Goal: Find specific page/section: Find specific page/section

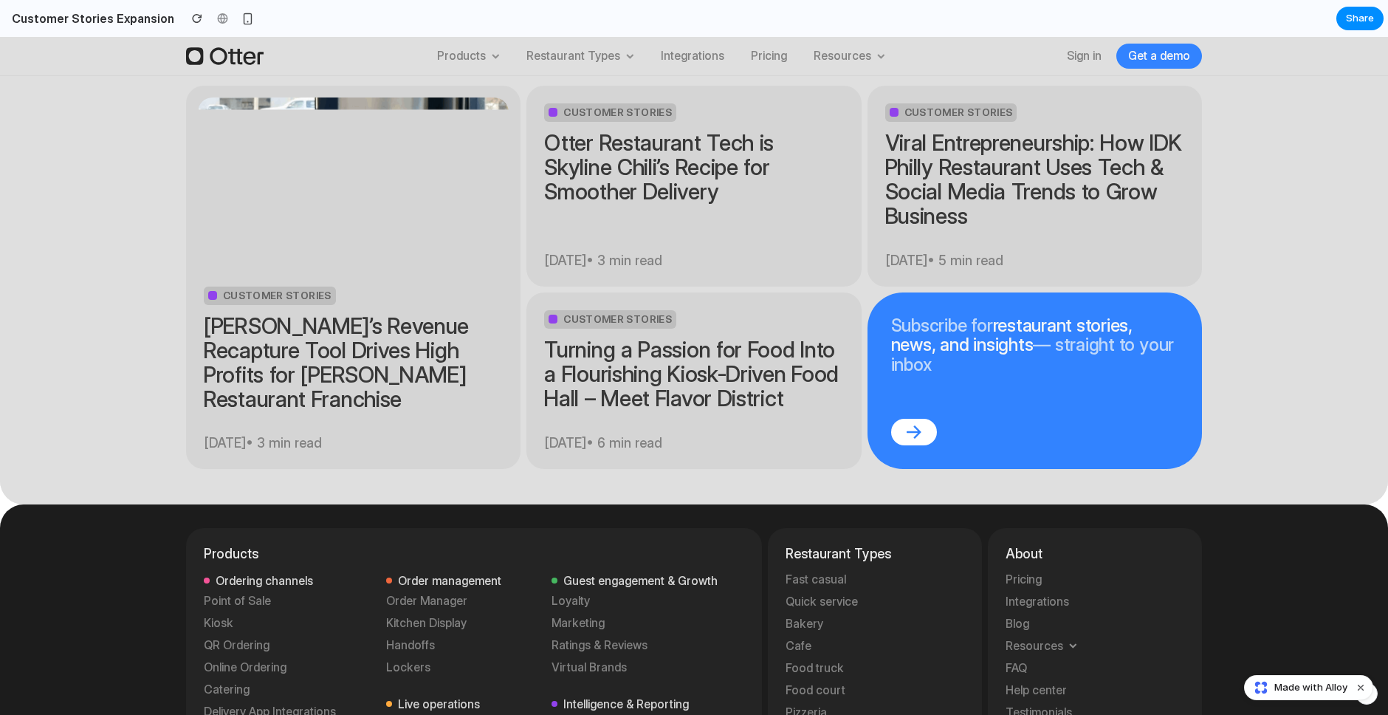
scroll to position [7427, 0]
